Goal: Register for event/course

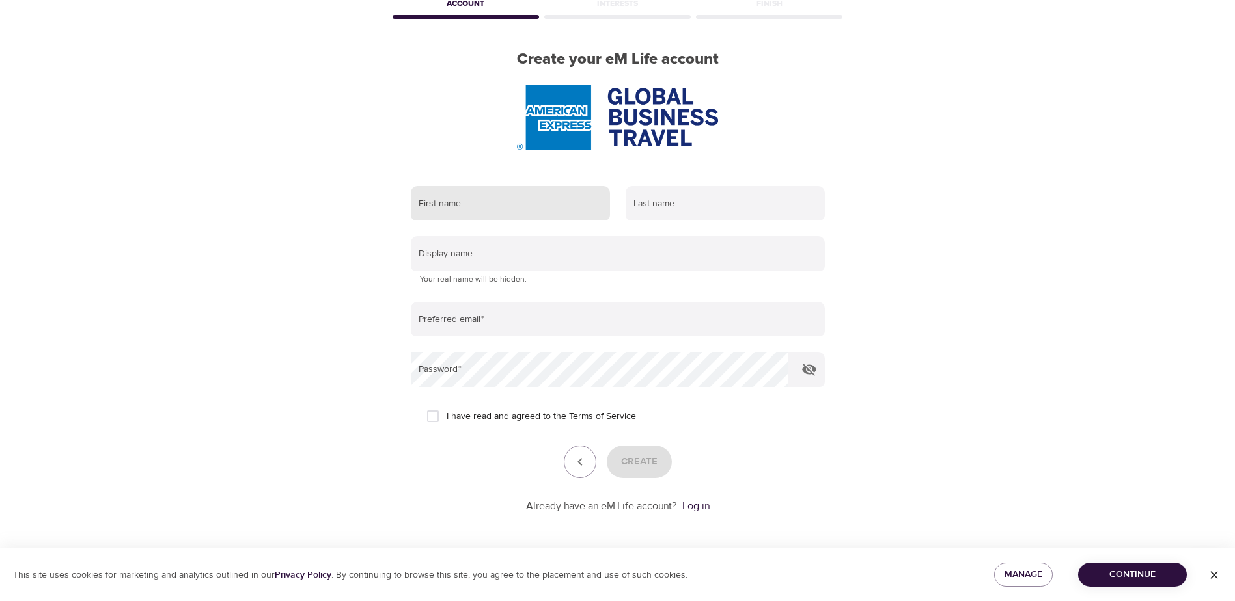
scroll to position [74, 0]
click at [497, 202] on input "text" at bounding box center [510, 203] width 199 height 35
type input "Katarina"
type input "Ozoráková"
type input "[PERSON_NAME][EMAIL_ADDRESS][DOMAIN_NAME]"
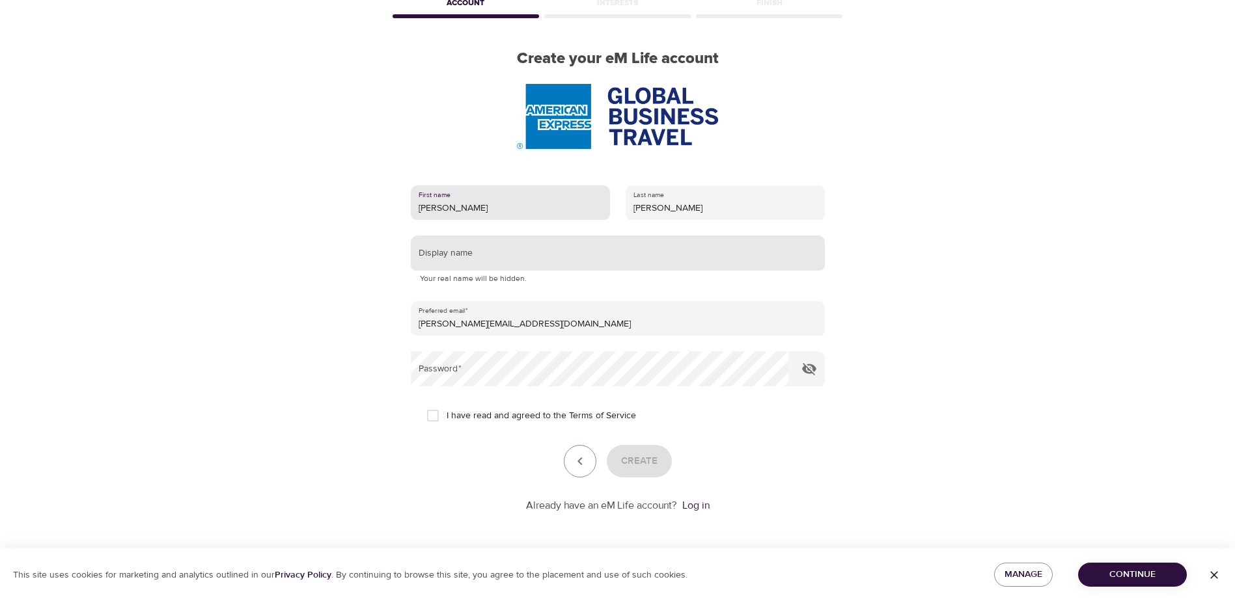
click at [495, 255] on input "text" at bounding box center [618, 253] width 414 height 35
type input "Katarina"
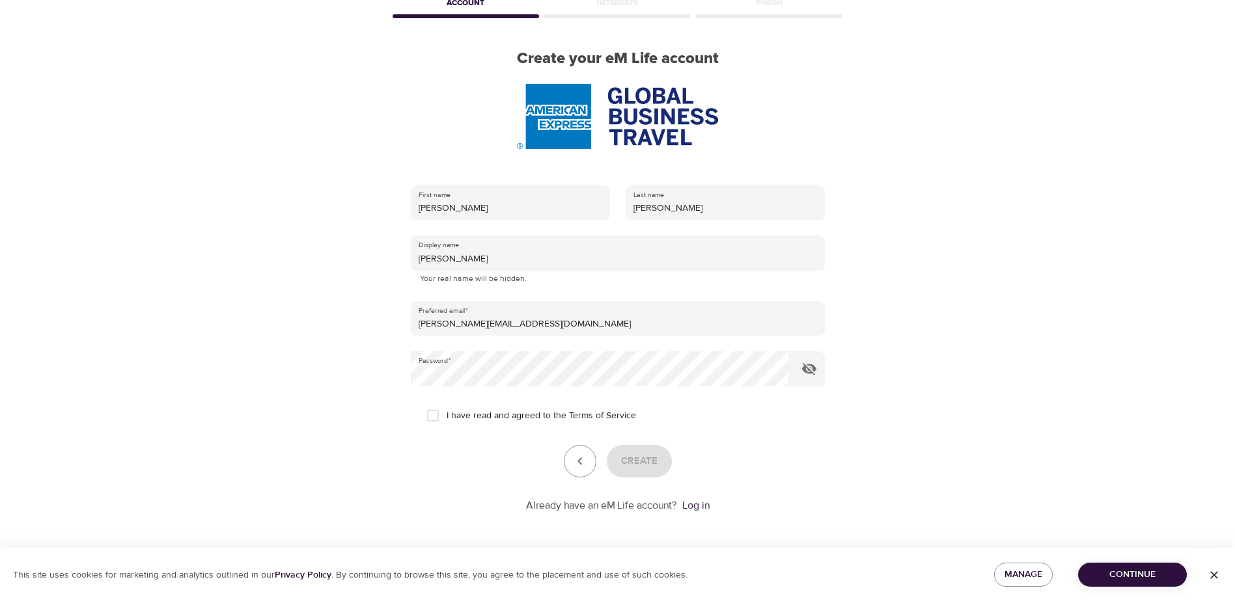
click at [448, 420] on span "I have read and agreed to the Terms of Service" at bounding box center [541, 416] width 189 height 14
click at [447, 420] on input "I have read and agreed to the Terms of Service" at bounding box center [432, 415] width 27 height 27
checkbox input "true"
click at [640, 464] on span "Create" at bounding box center [639, 461] width 36 height 17
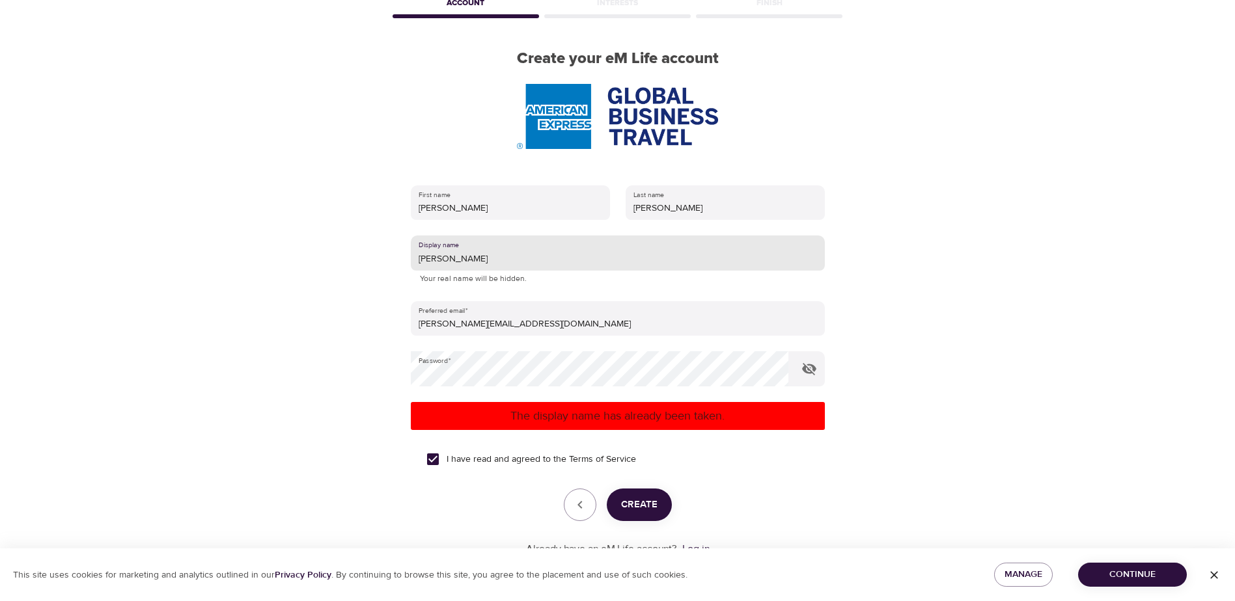
click at [475, 256] on input "Katarina" at bounding box center [618, 253] width 414 height 35
type input "Katarina17"
click at [606, 423] on p "The display name has already been taken." at bounding box center [618, 416] width 404 height 18
click at [665, 500] on button "Create" at bounding box center [639, 505] width 65 height 33
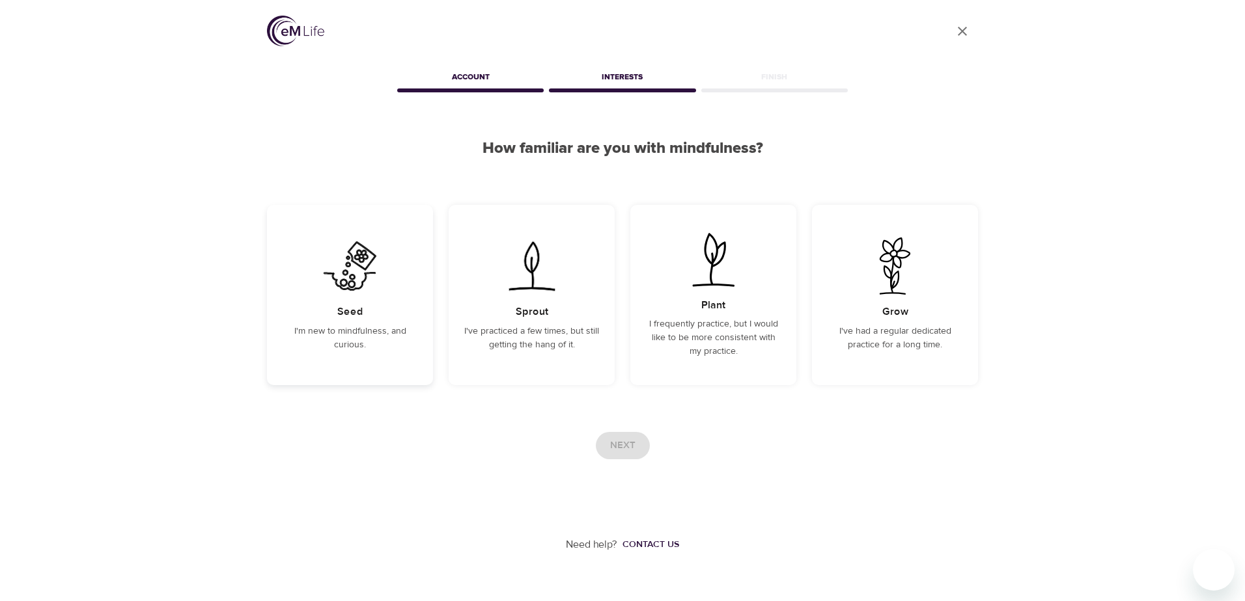
click at [376, 283] on img at bounding box center [350, 266] width 66 height 57
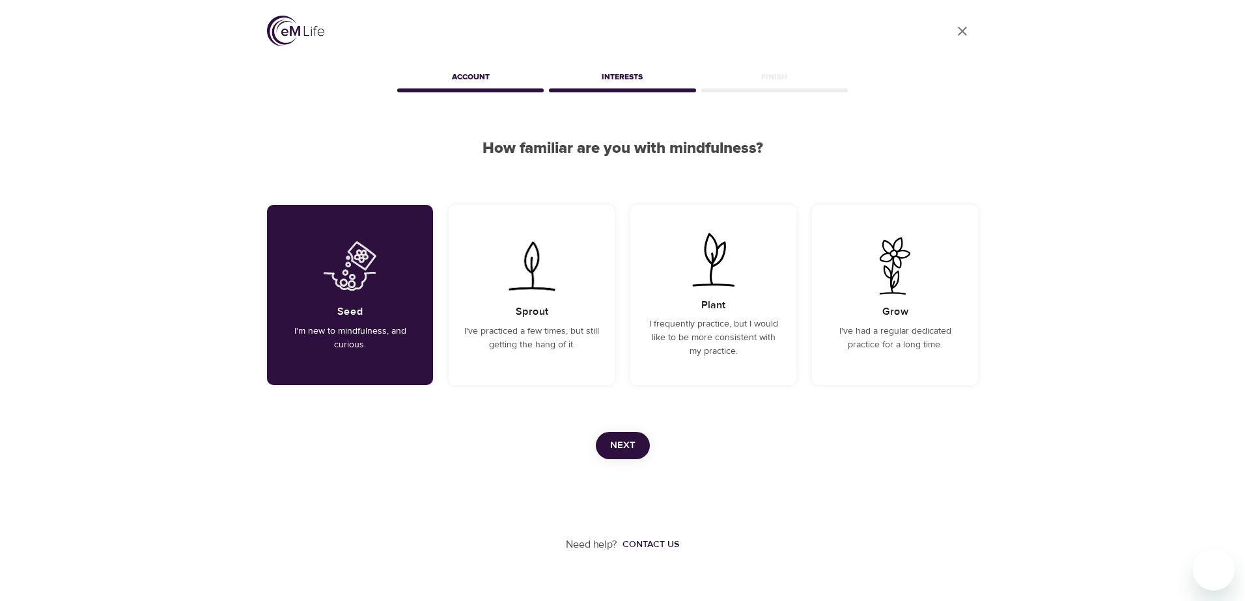
click at [628, 447] on span "Next" at bounding box center [622, 445] width 25 height 17
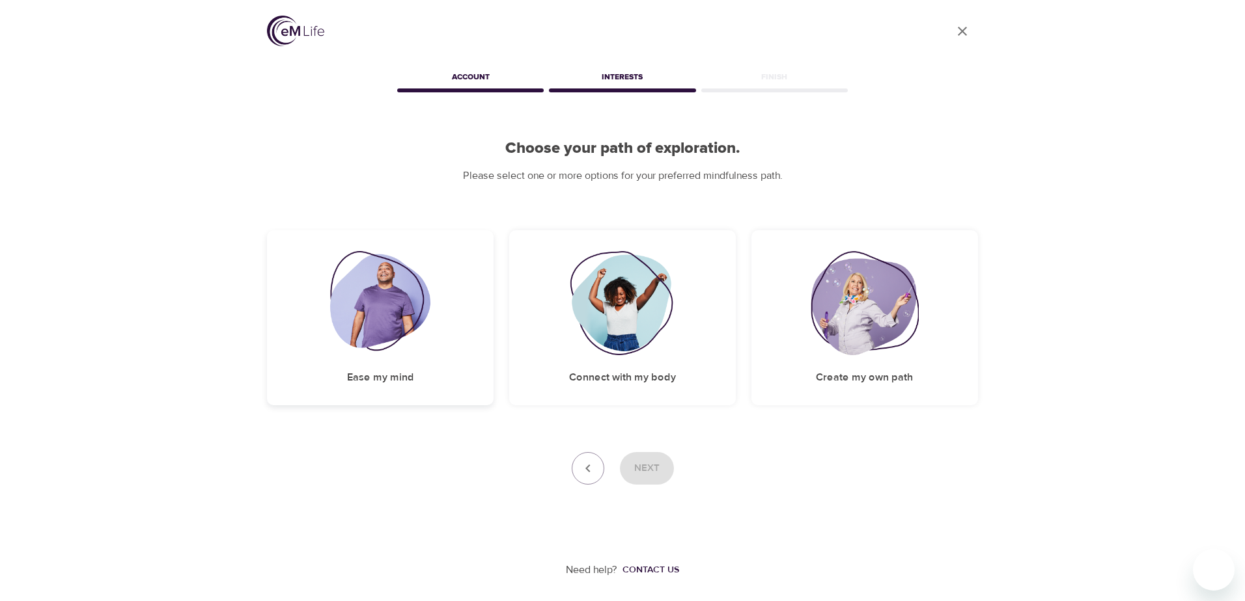
click at [409, 294] on img at bounding box center [380, 303] width 101 height 104
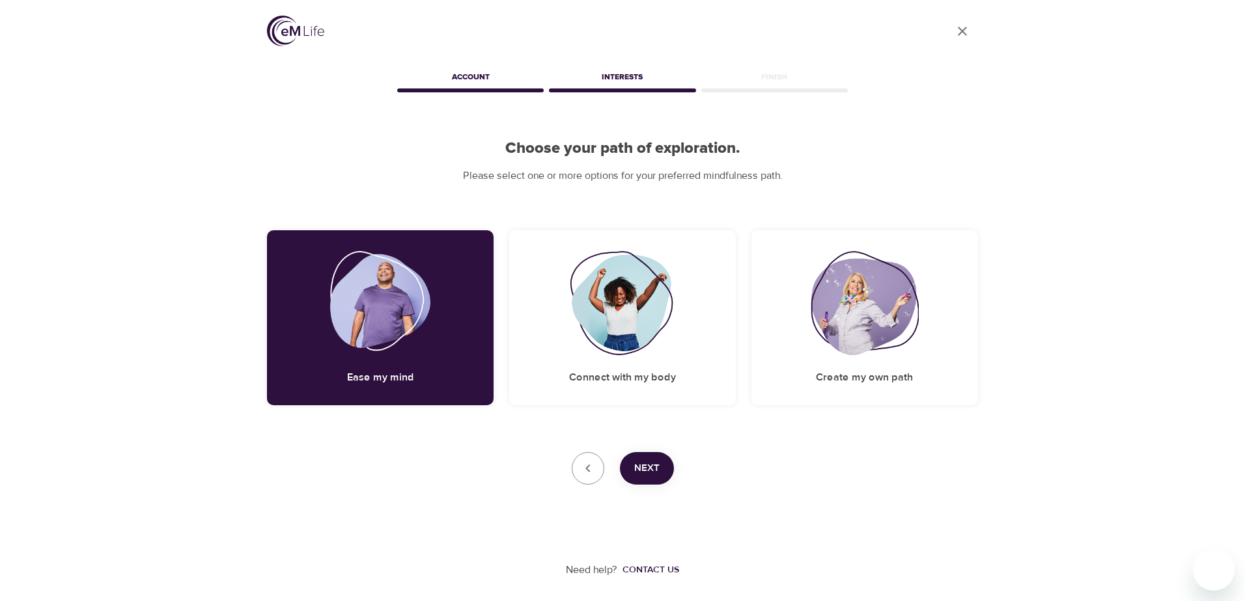
click at [648, 475] on span "Next" at bounding box center [646, 468] width 25 height 17
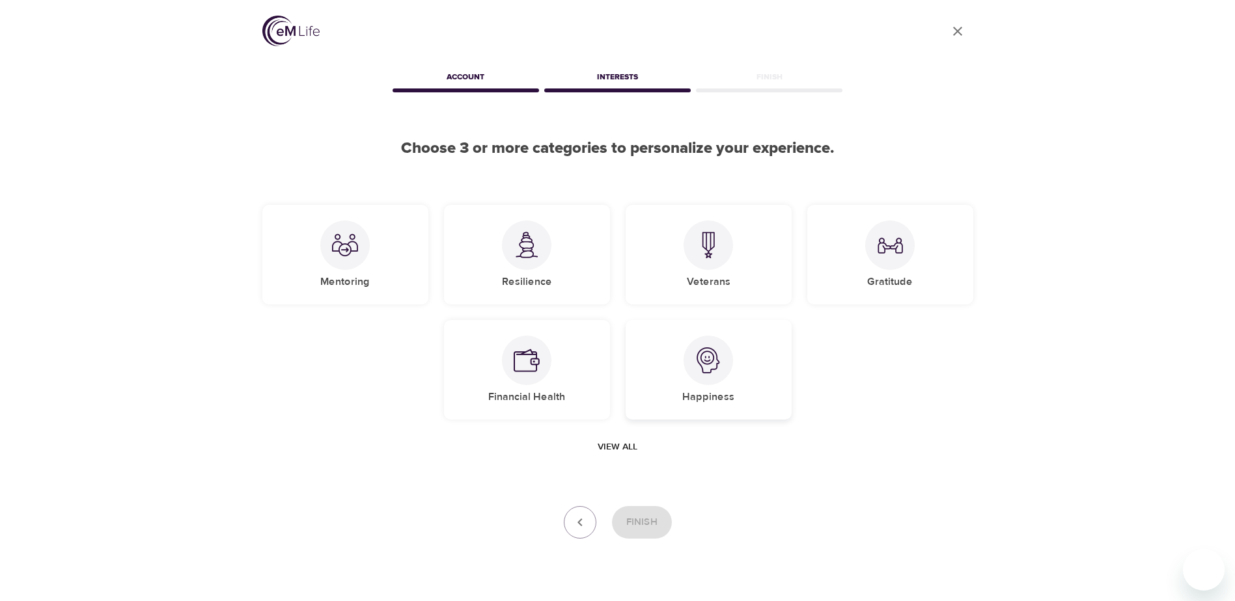
click at [726, 378] on div "Happiness" at bounding box center [709, 370] width 166 height 100
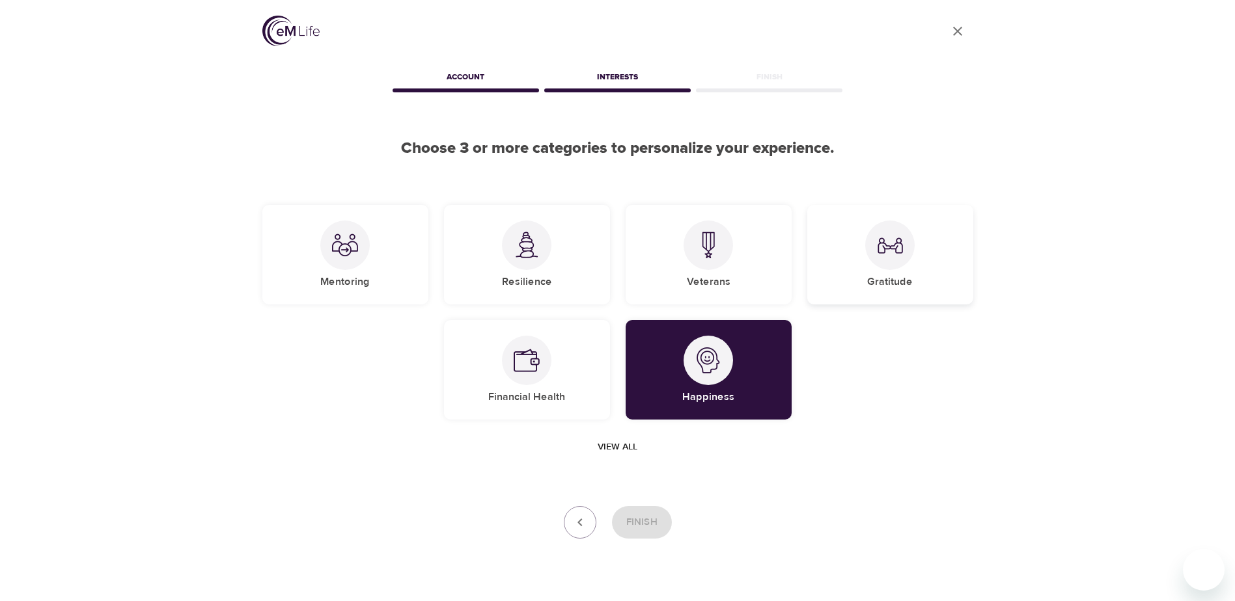
click at [905, 230] on div at bounding box center [889, 245] width 49 height 49
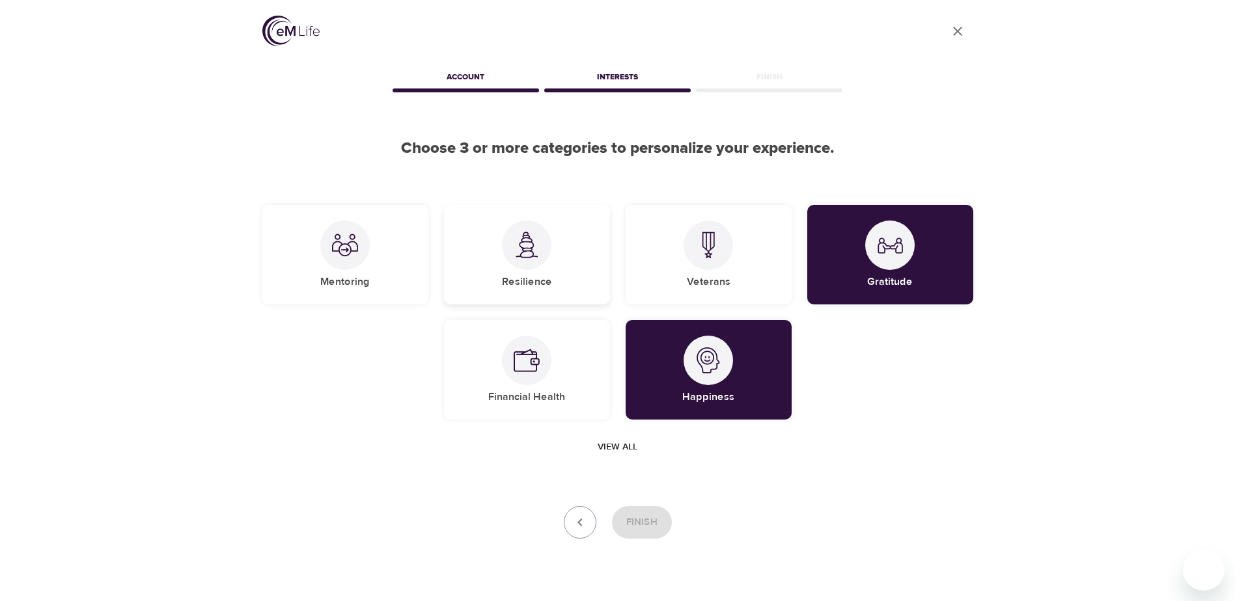
click at [532, 266] on div at bounding box center [526, 245] width 49 height 49
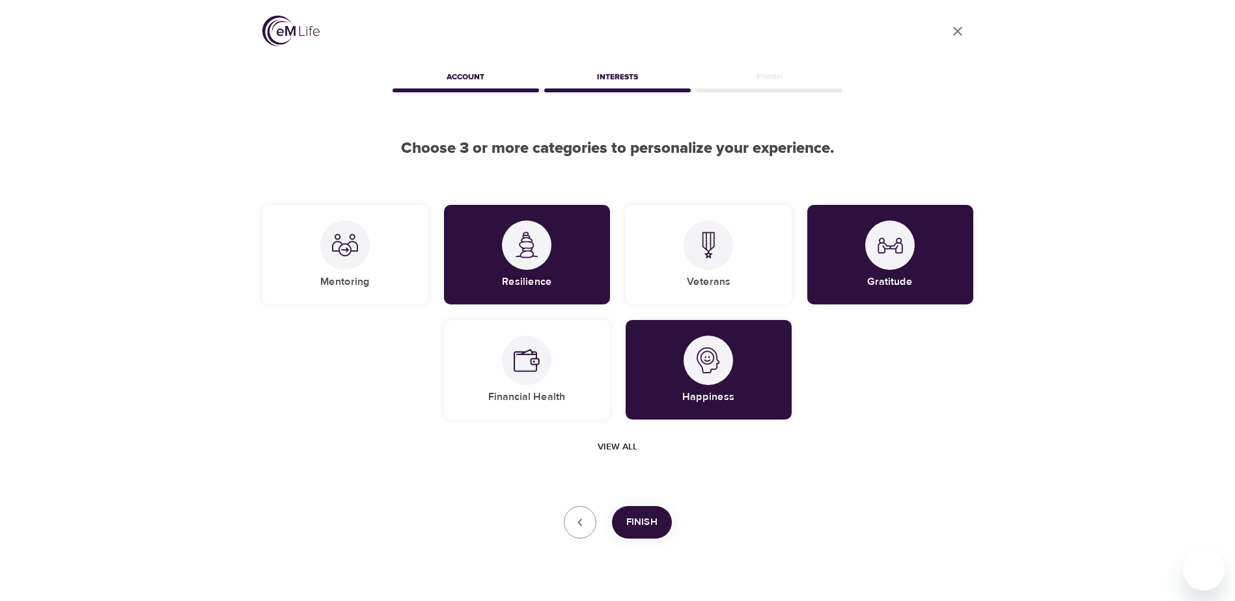
click at [649, 526] on span "Finish" at bounding box center [641, 522] width 31 height 17
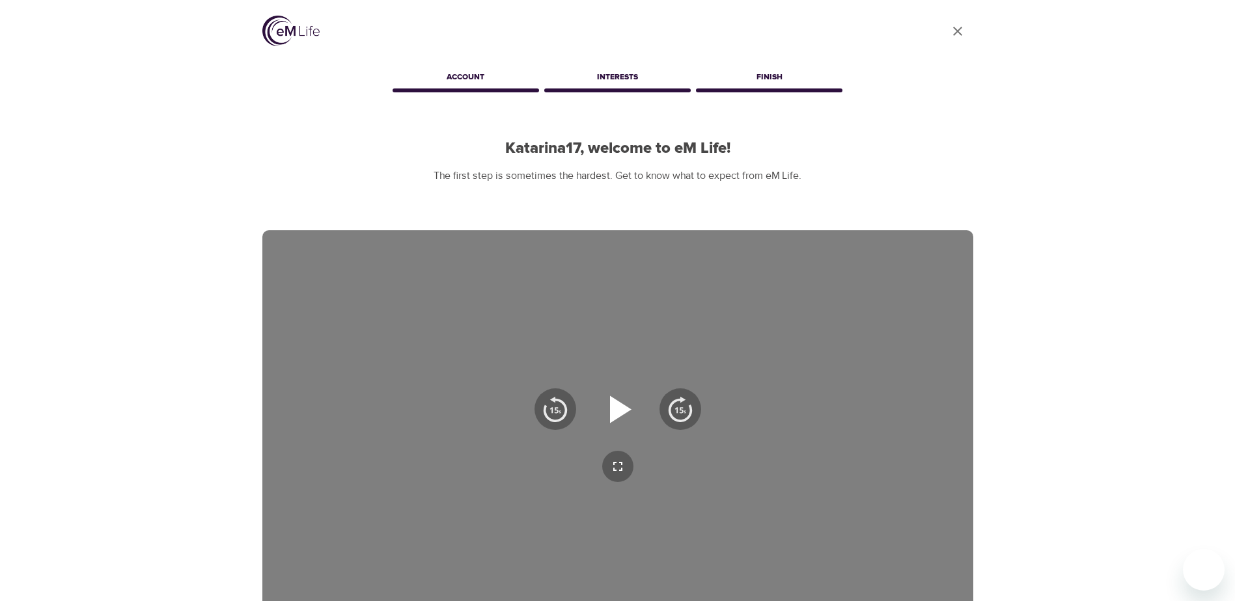
click at [603, 401] on icon "button" at bounding box center [617, 409] width 47 height 47
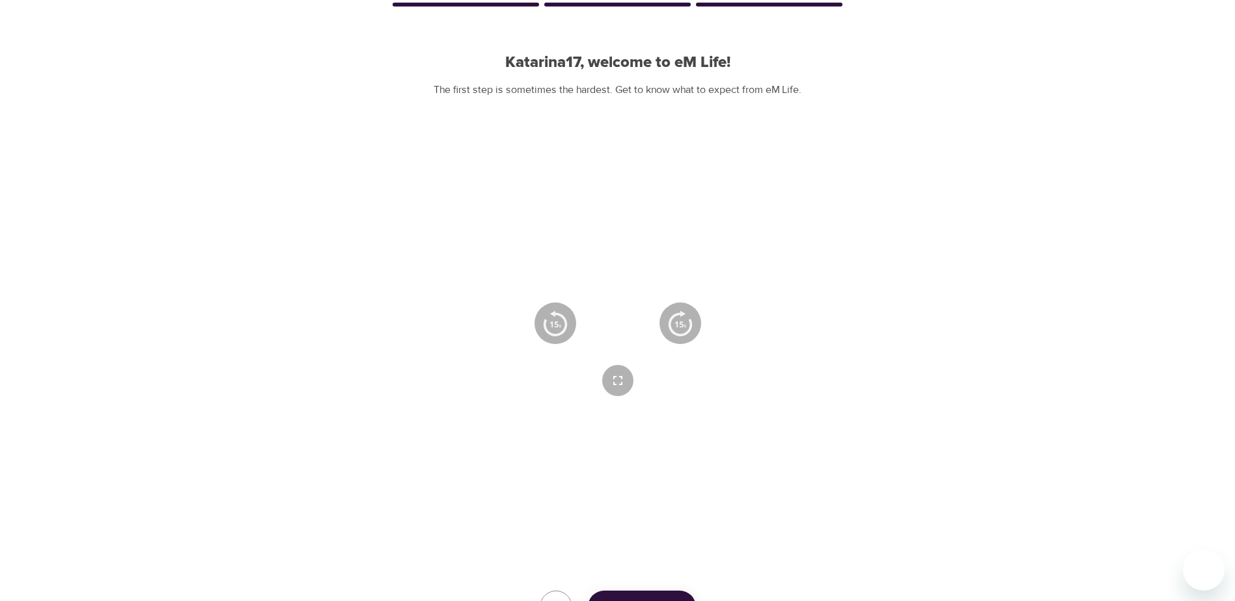
scroll to position [130, 0]
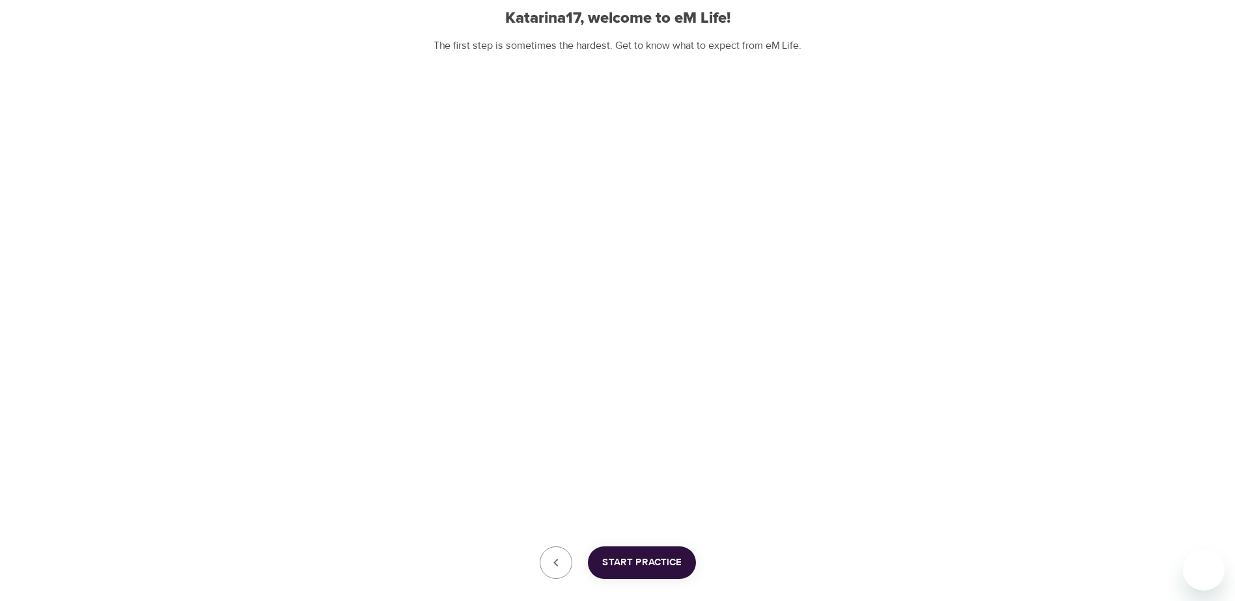
click at [618, 556] on span "Start Practice" at bounding box center [641, 563] width 79 height 17
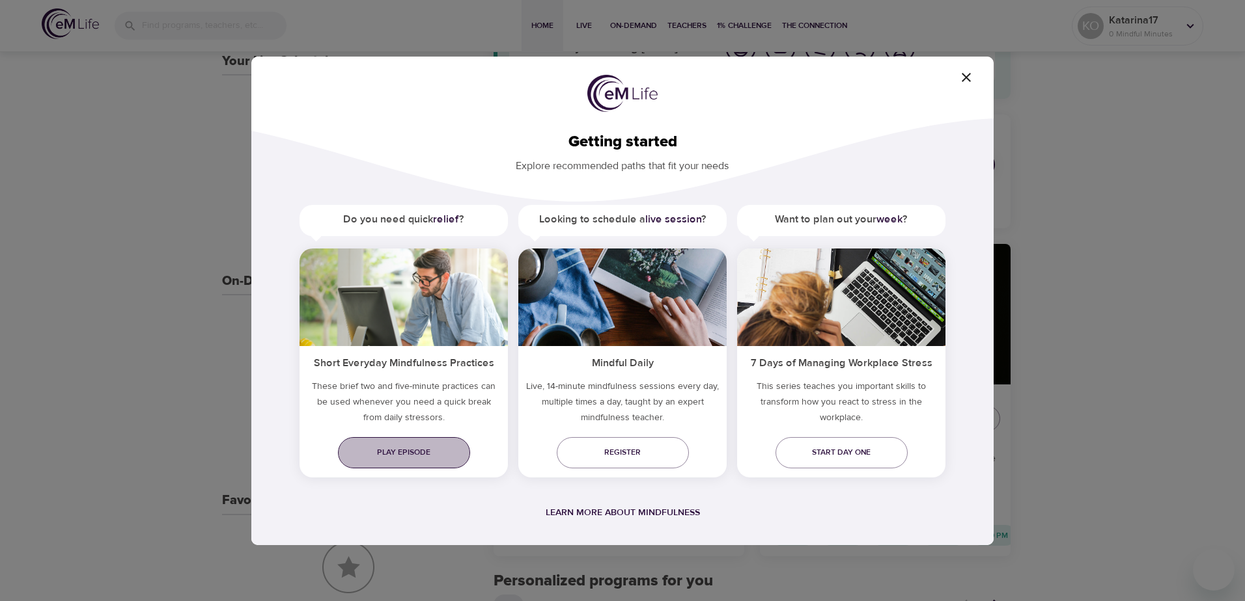
click at [423, 441] on link "Play episode" at bounding box center [404, 452] width 132 height 31
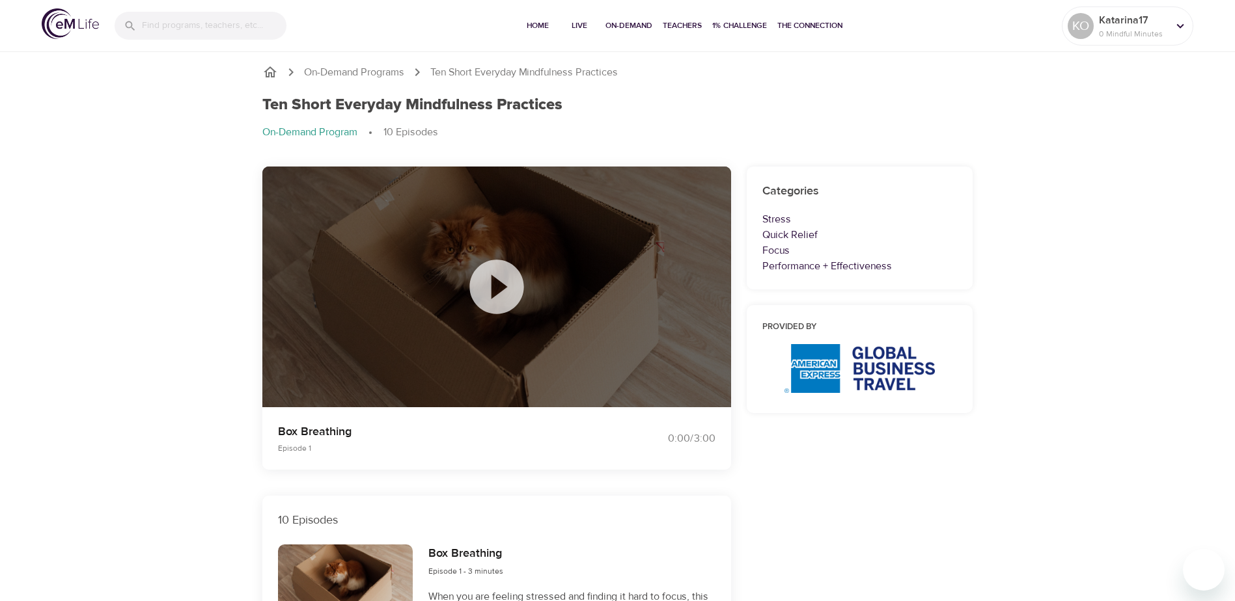
click at [491, 292] on icon at bounding box center [496, 287] width 54 height 54
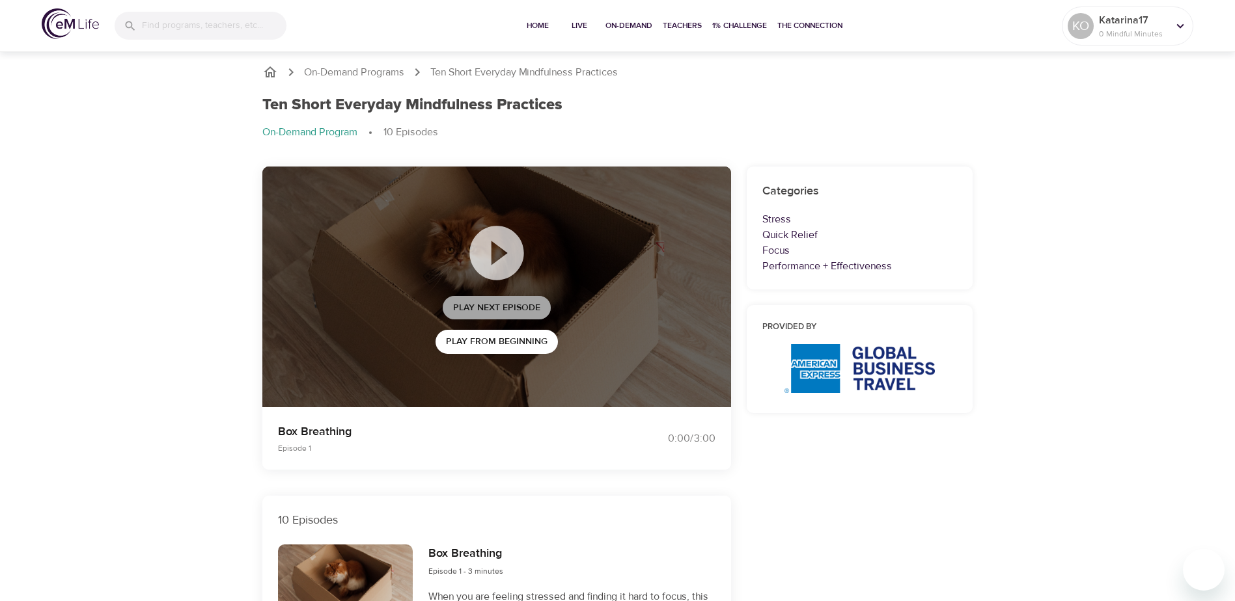
click at [487, 309] on span "Play Next Episode" at bounding box center [496, 308] width 87 height 16
